Goal: Transaction & Acquisition: Purchase product/service

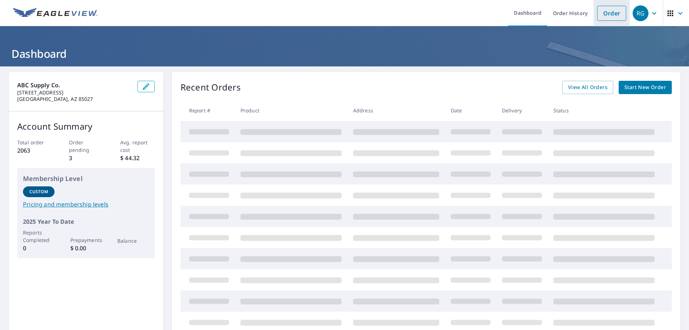
click at [607, 17] on link "Order" at bounding box center [611, 13] width 29 height 15
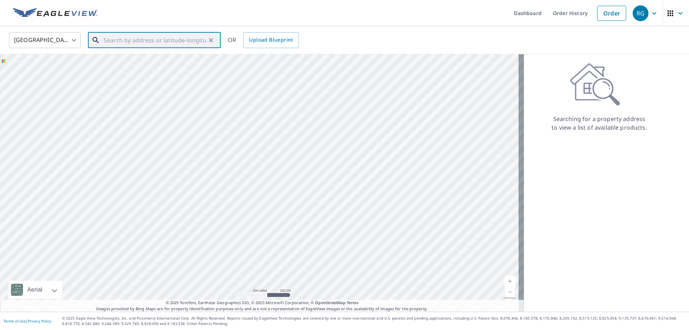
click at [157, 39] on input "text" at bounding box center [155, 40] width 102 height 20
paste input "[STREET_ADDRESS]"
click at [162, 60] on span "[STREET_ADDRESS]" at bounding box center [158, 61] width 113 height 9
type input "[STREET_ADDRESS]"
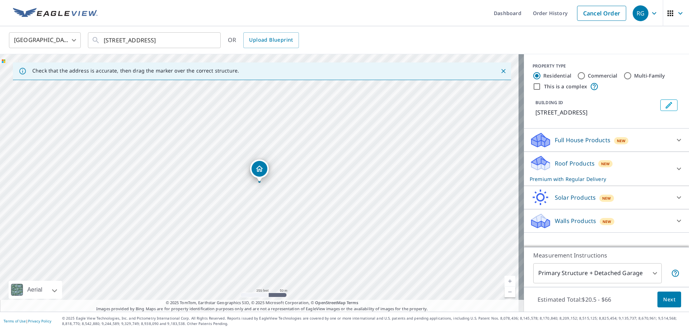
click at [658, 294] on button "Next" at bounding box center [670, 299] width 24 height 16
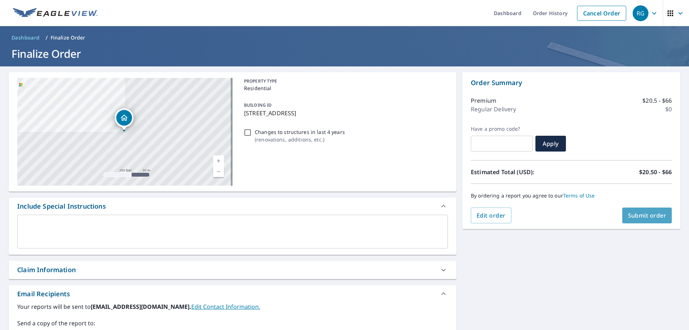
click at [648, 218] on span "Submit order" at bounding box center [647, 215] width 38 height 8
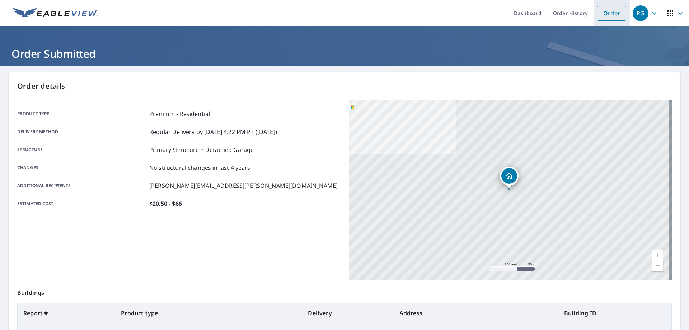
drag, startPoint x: 608, startPoint y: 15, endPoint x: 598, endPoint y: 23, distance: 11.8
click at [608, 15] on link "Order" at bounding box center [611, 13] width 29 height 15
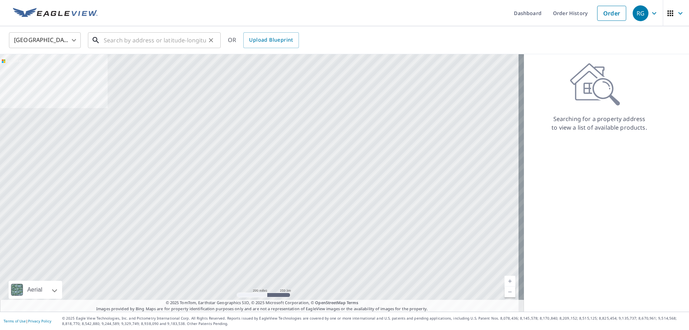
click at [169, 44] on input "text" at bounding box center [155, 40] width 102 height 20
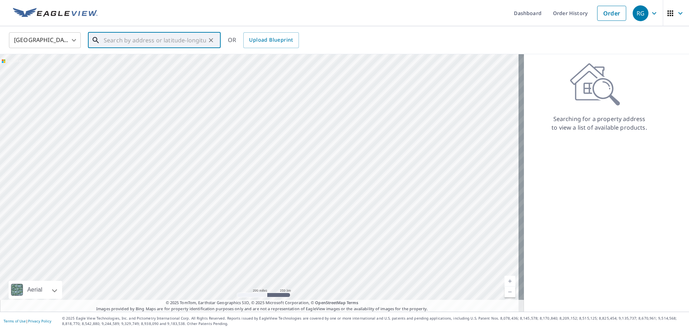
paste input "[STREET_ADDRESS][PERSON_NAME]"
click at [165, 60] on span "[STREET_ADDRESS][PERSON_NAME]" at bounding box center [158, 61] width 113 height 9
type input "[STREET_ADDRESS][PERSON_NAME]"
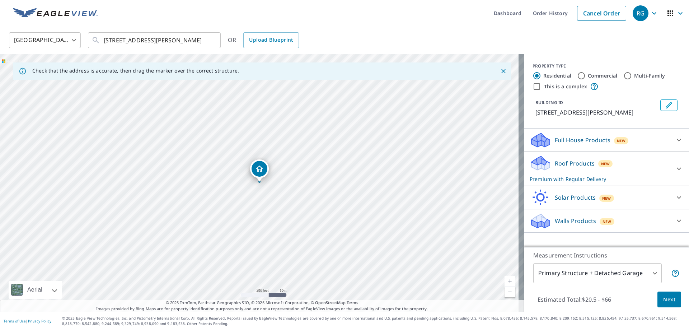
click at [670, 298] on span "Next" at bounding box center [669, 299] width 12 height 9
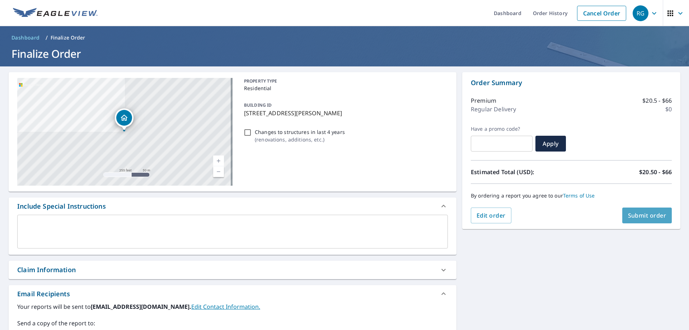
click at [650, 217] on span "Submit order" at bounding box center [647, 215] width 38 height 8
